Goal: Information Seeking & Learning: Learn about a topic

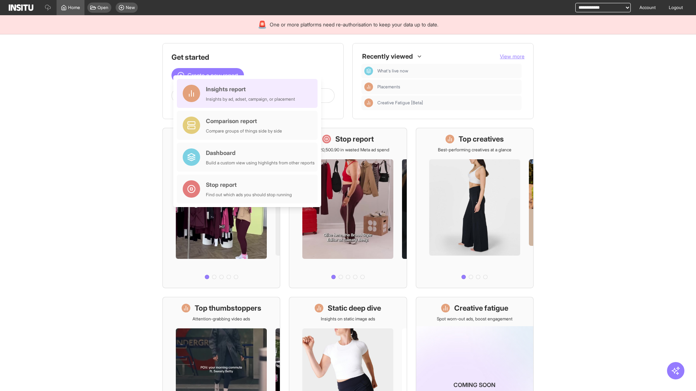
click at [249, 93] on div "Insights report Insights by ad, adset, campaign, or placement" at bounding box center [250, 93] width 89 height 17
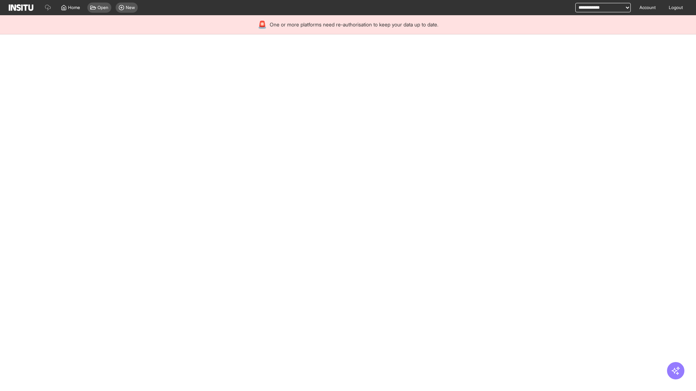
select select "**"
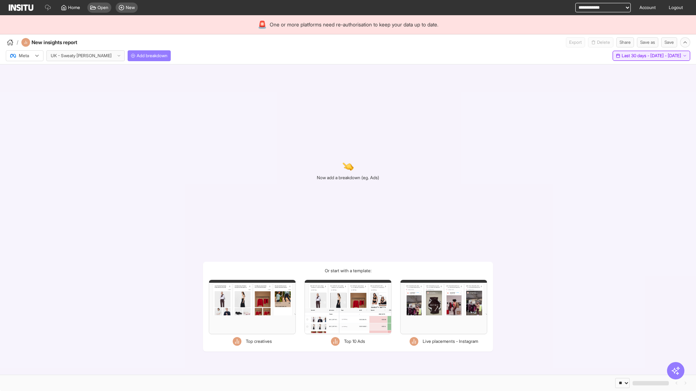
click at [634, 56] on span "Last 30 days - [DATE] - [DATE]" at bounding box center [650, 56] width 59 height 6
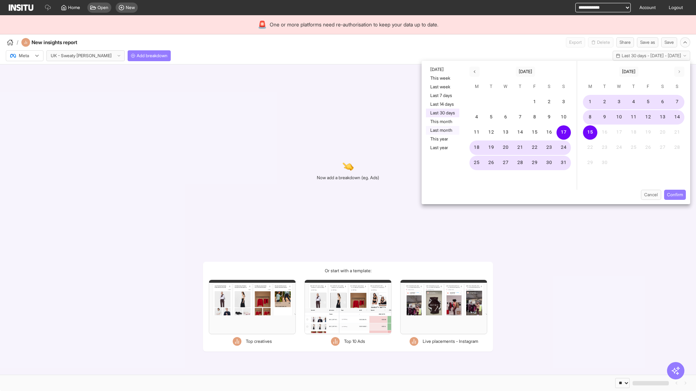
click at [442, 130] on button "Last month" at bounding box center [442, 130] width 33 height 9
